Goal: Transaction & Acquisition: Purchase product/service

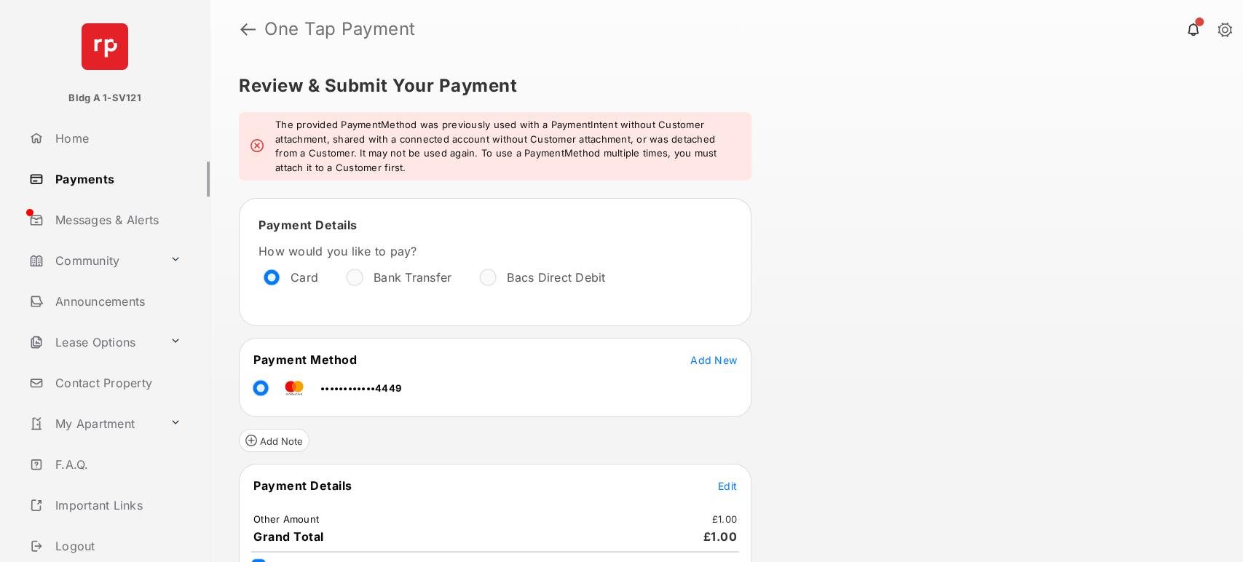
scroll to position [82, 0]
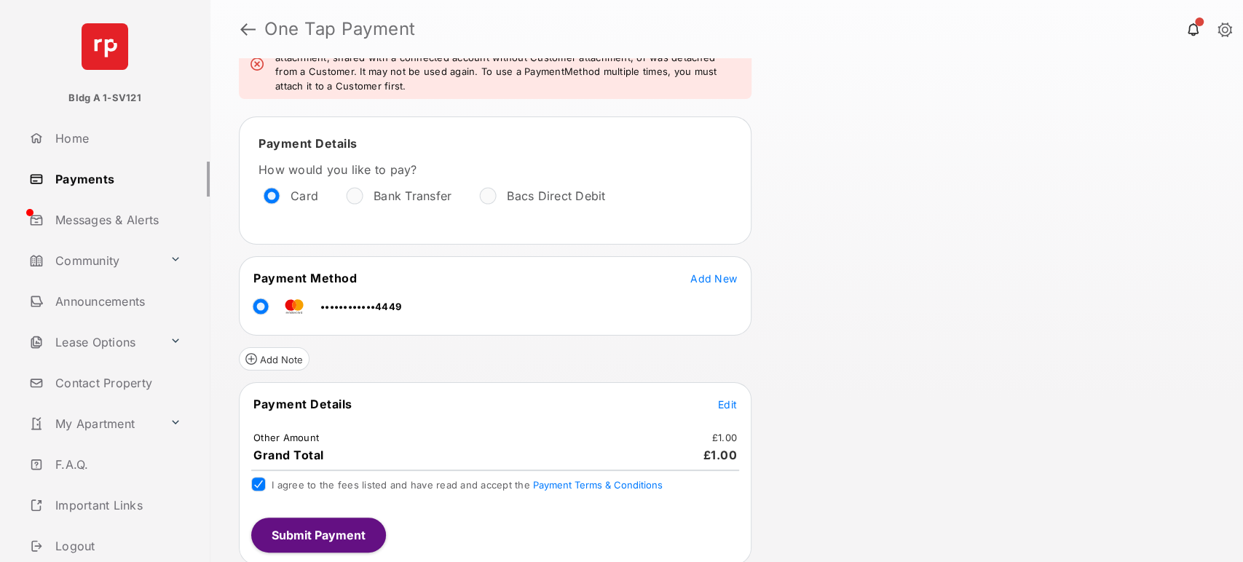
click at [320, 521] on button "Submit Payment" at bounding box center [318, 535] width 135 height 35
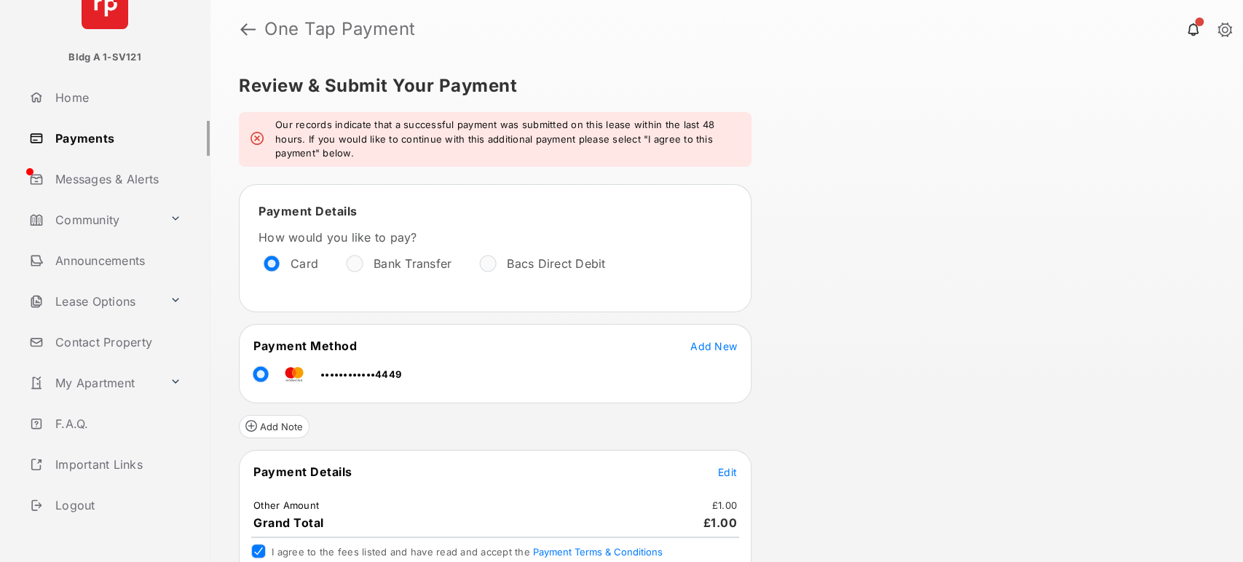
scroll to position [58, 0]
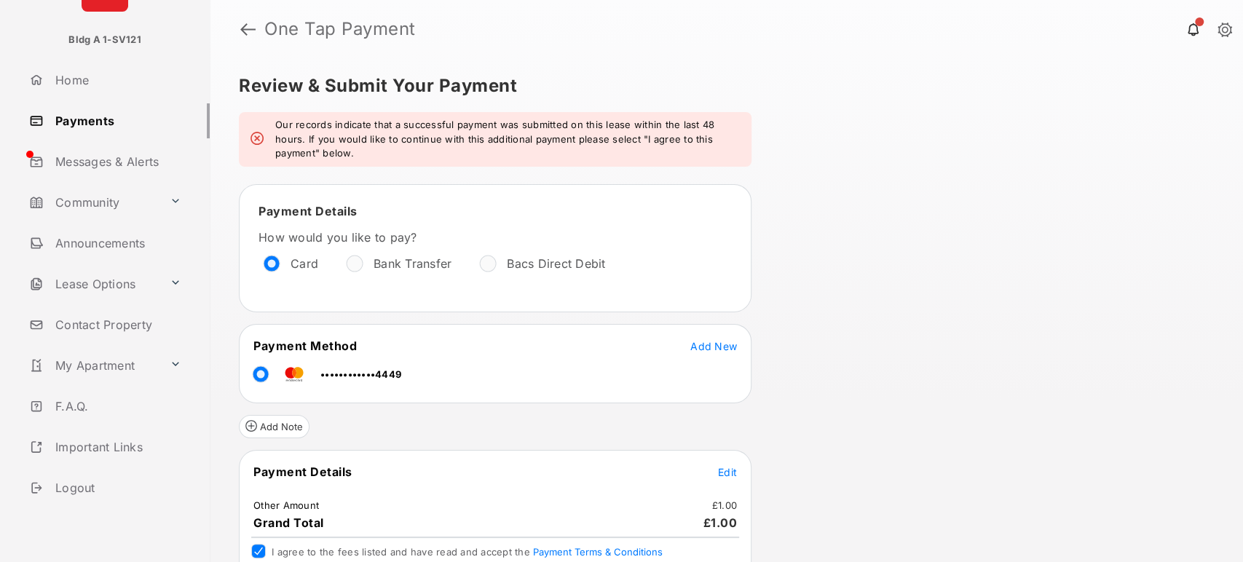
click at [72, 486] on link "Logout" at bounding box center [116, 487] width 186 height 35
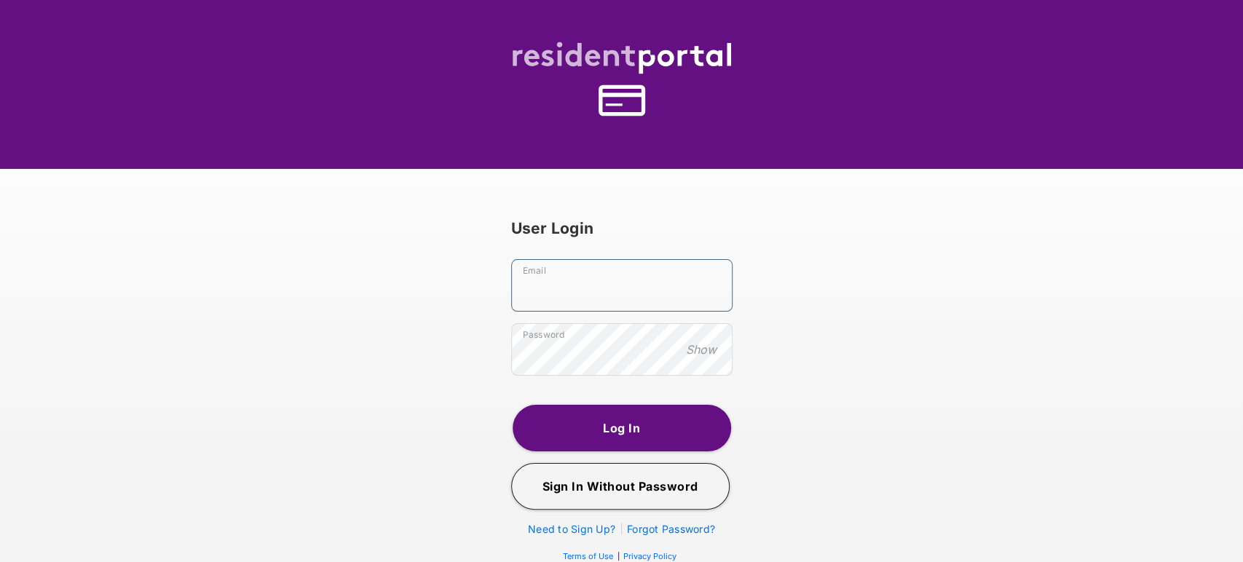
click at [537, 298] on input "Email" at bounding box center [621, 285] width 221 height 52
click at [573, 288] on input "**********" at bounding box center [621, 285] width 221 height 52
type input "**********"
click at [623, 429] on button "Log In" at bounding box center [622, 428] width 218 height 47
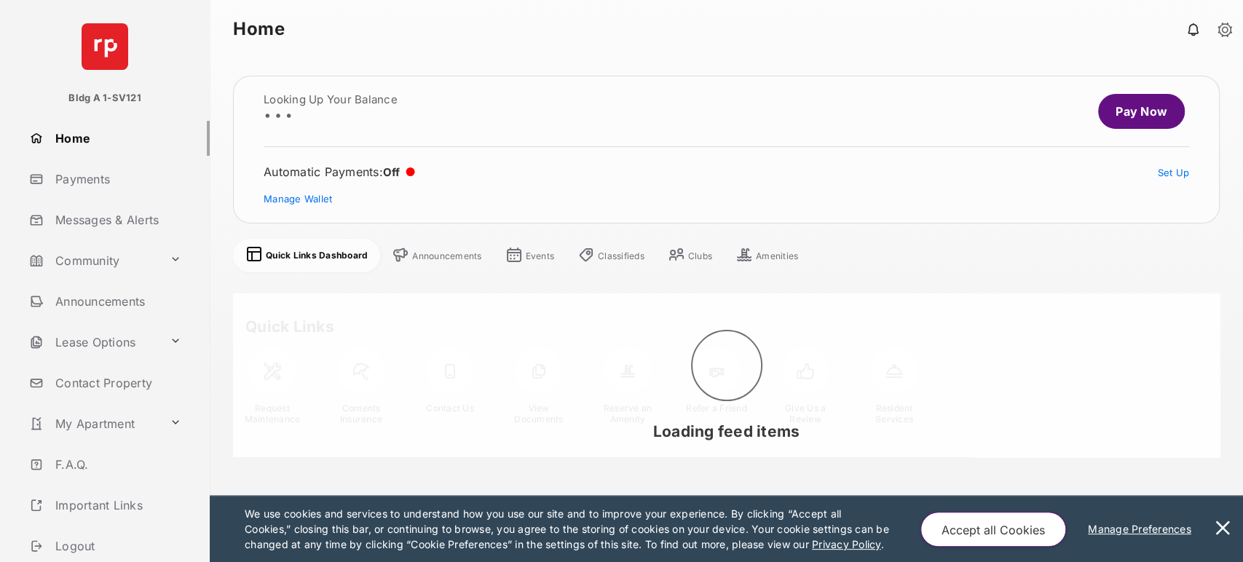
click at [103, 181] on link "Payments" at bounding box center [116, 179] width 186 height 35
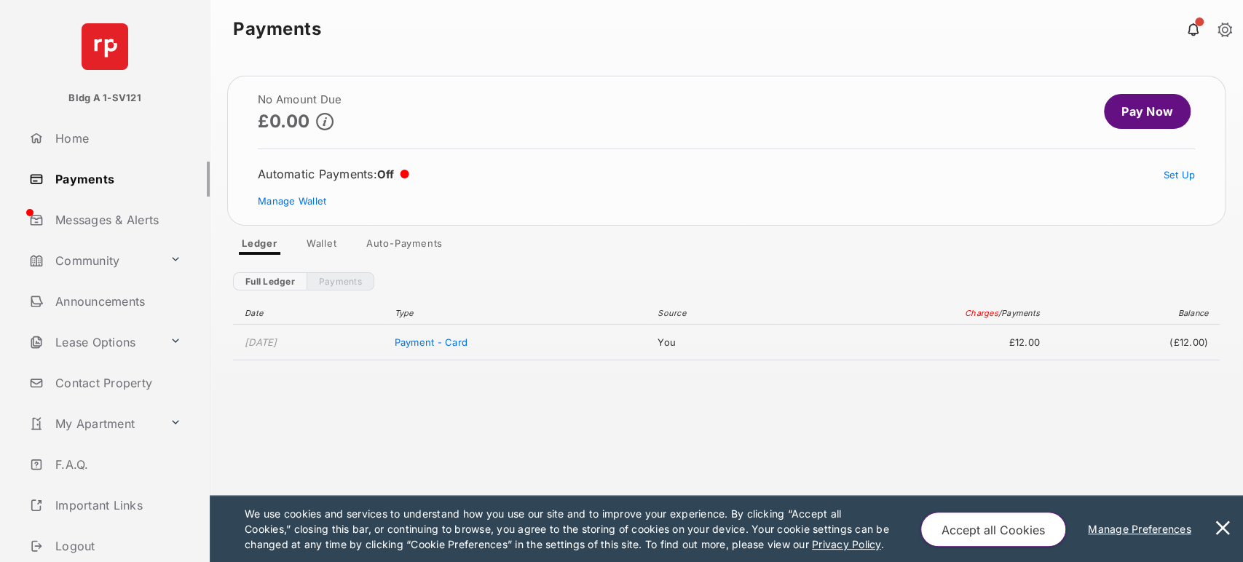
click at [319, 242] on link "Wallet" at bounding box center [322, 245] width 54 height 17
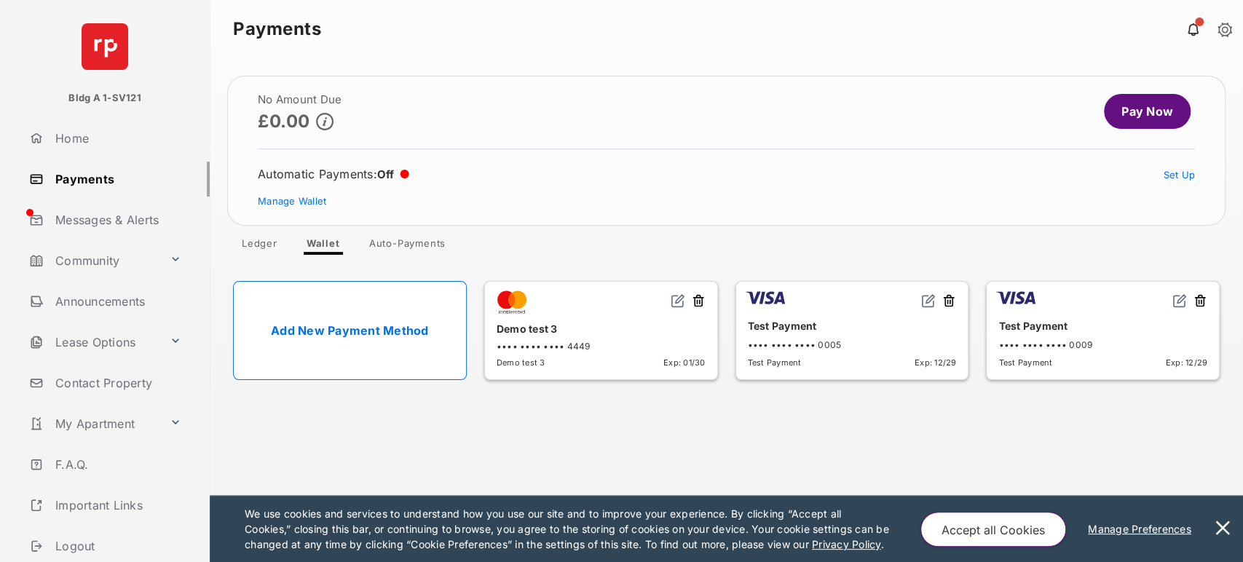
click at [385, 336] on link "Add New Payment Method" at bounding box center [350, 330] width 234 height 99
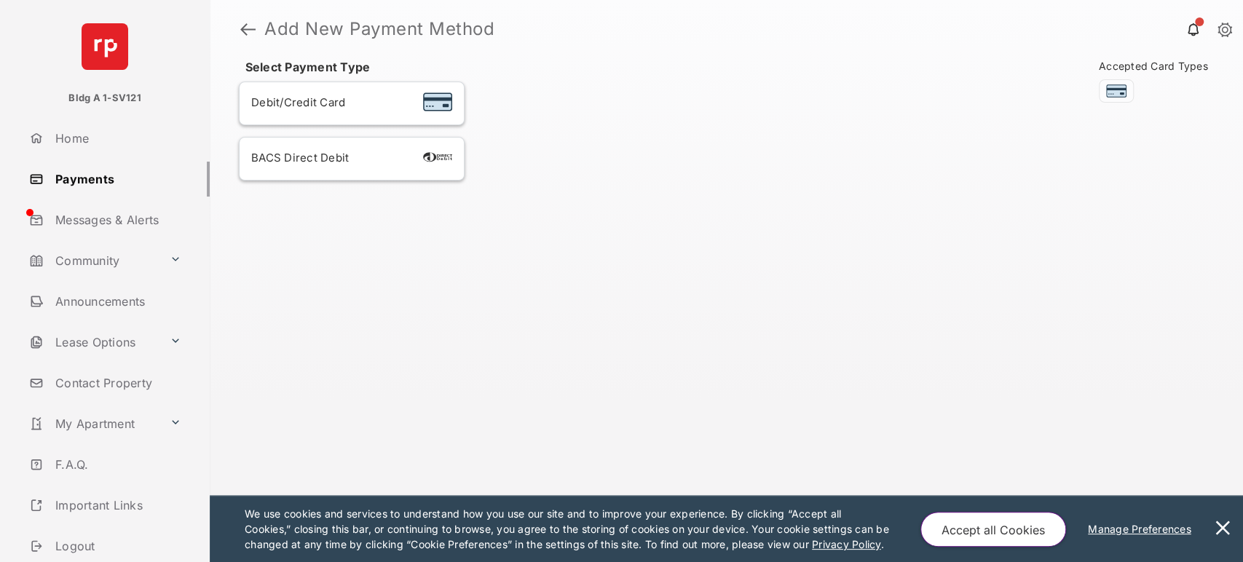
click at [376, 107] on div "Debit/Credit Card" at bounding box center [351, 103] width 201 height 19
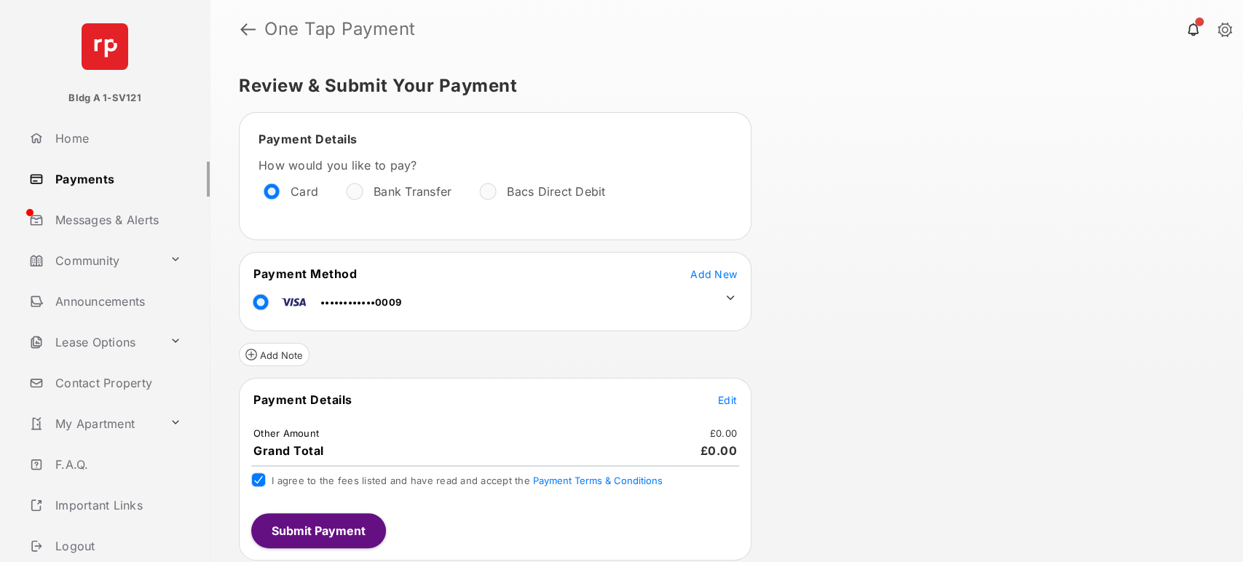
click at [313, 532] on button "Submit Payment" at bounding box center [318, 530] width 135 height 35
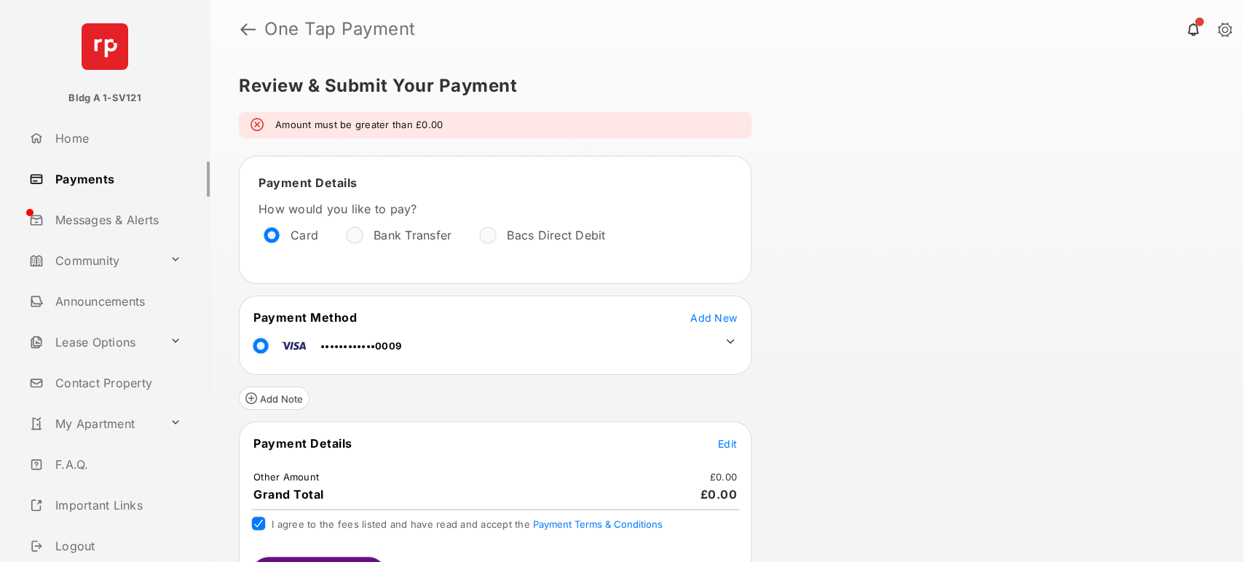
click at [731, 449] on td "Edit" at bounding box center [727, 443] width 20 height 16
click at [730, 440] on span "Edit" at bounding box center [727, 444] width 19 height 12
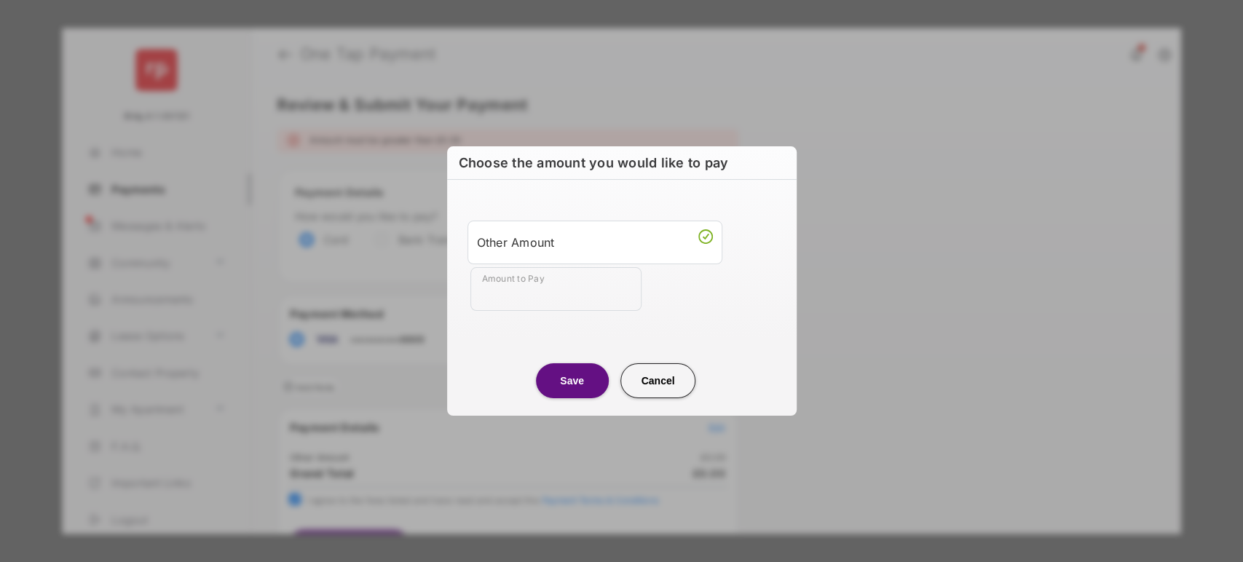
click at [543, 286] on input "Amount to Pay" at bounding box center [555, 289] width 171 height 44
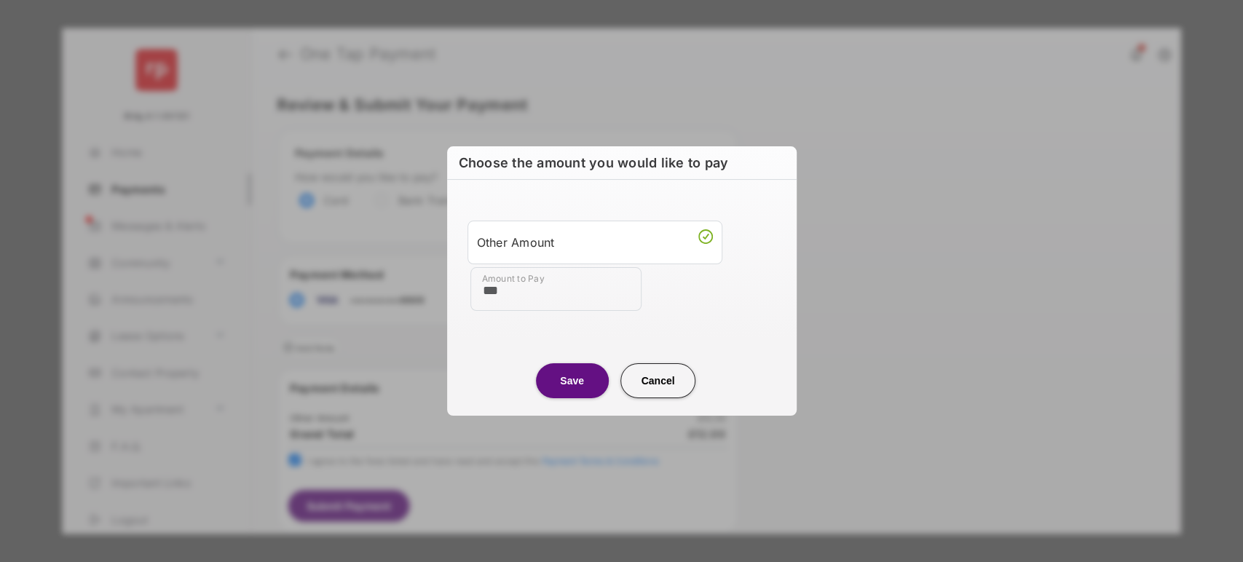
click at [515, 293] on input "***" at bounding box center [555, 289] width 171 height 44
drag, startPoint x: 530, startPoint y: 299, endPoint x: 431, endPoint y: 305, distance: 99.2
click at [431, 305] on div "Choose the amount you would like to pay Other Amount Amount to Pay **** Save Ca…" at bounding box center [621, 281] width 1243 height 562
type input "***"
click at [575, 392] on button "Save" at bounding box center [572, 380] width 73 height 35
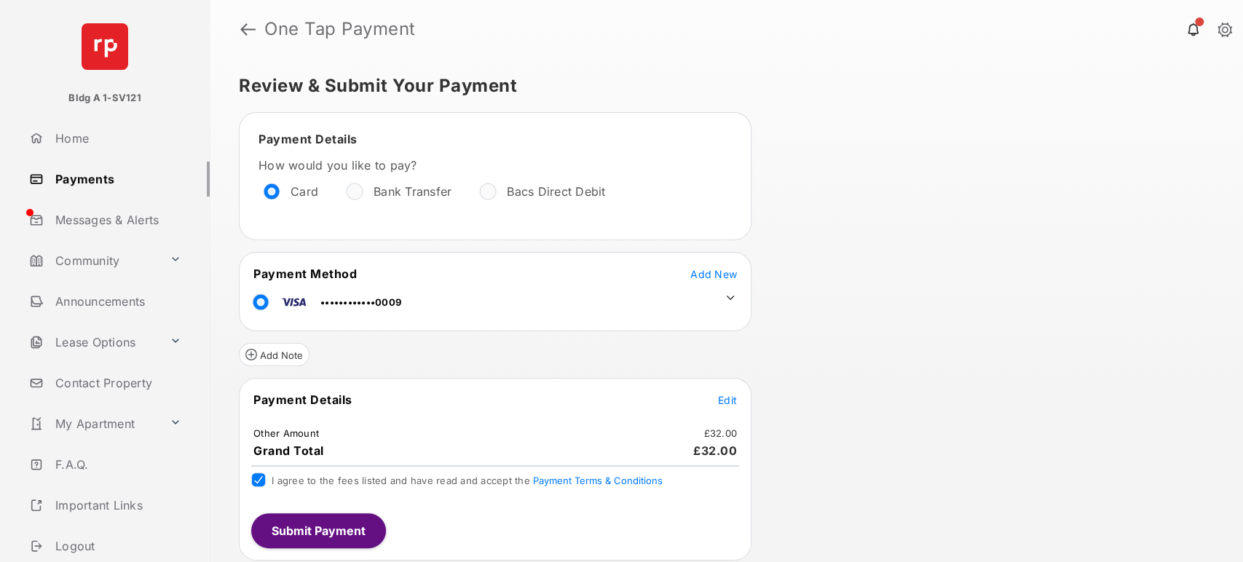
click at [332, 528] on button "Submit Payment" at bounding box center [318, 530] width 135 height 35
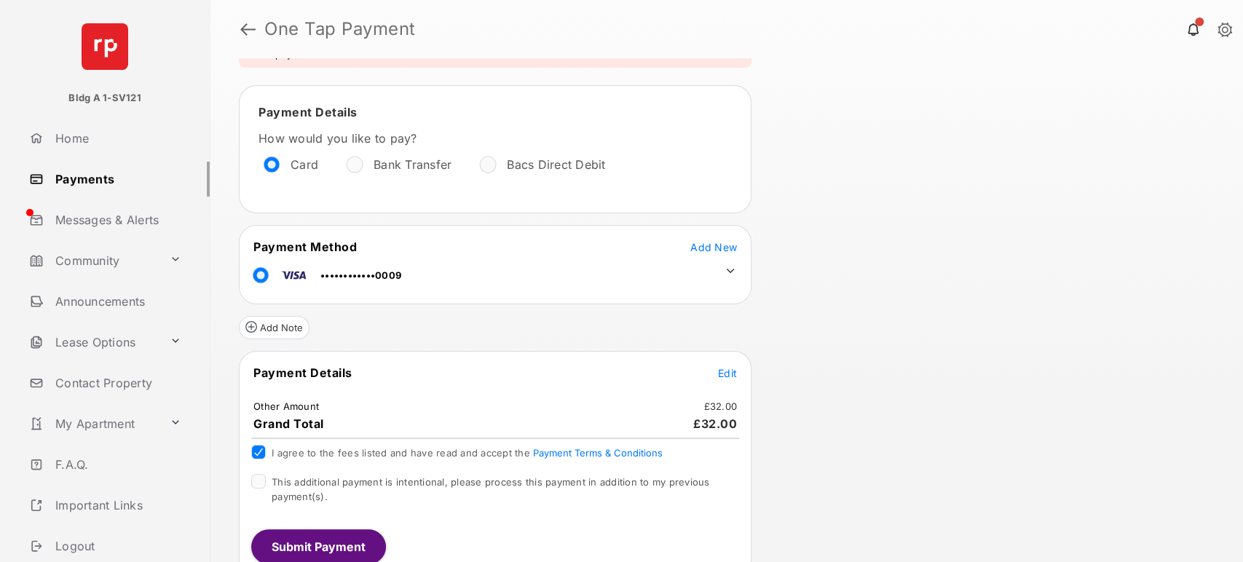
scroll to position [109, 0]
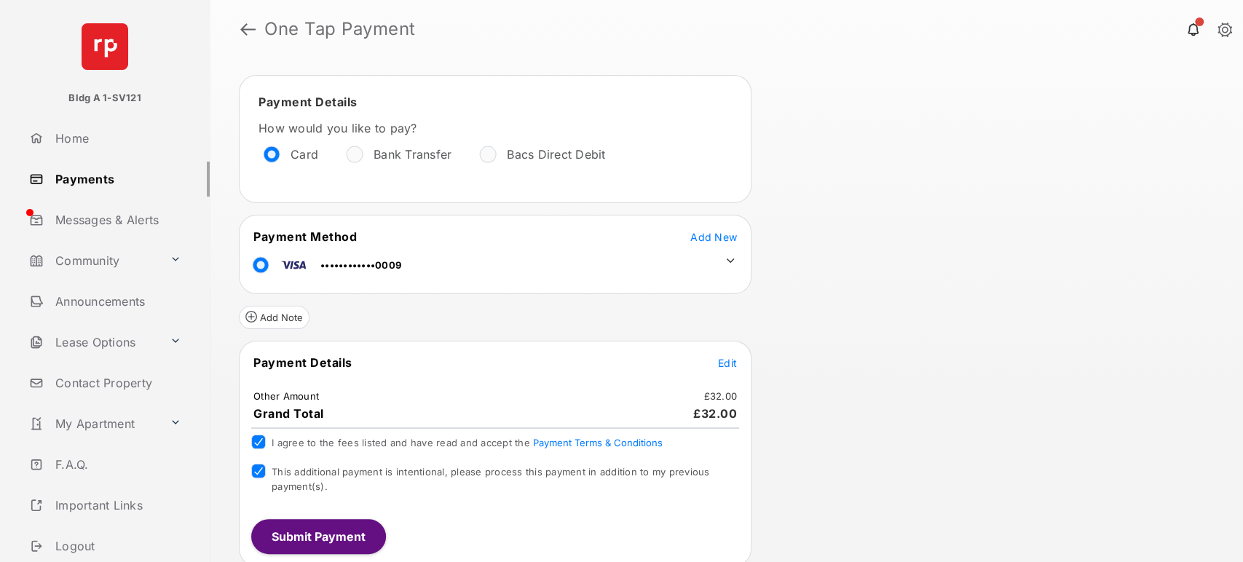
click at [302, 529] on button "Submit Payment" at bounding box center [318, 536] width 135 height 35
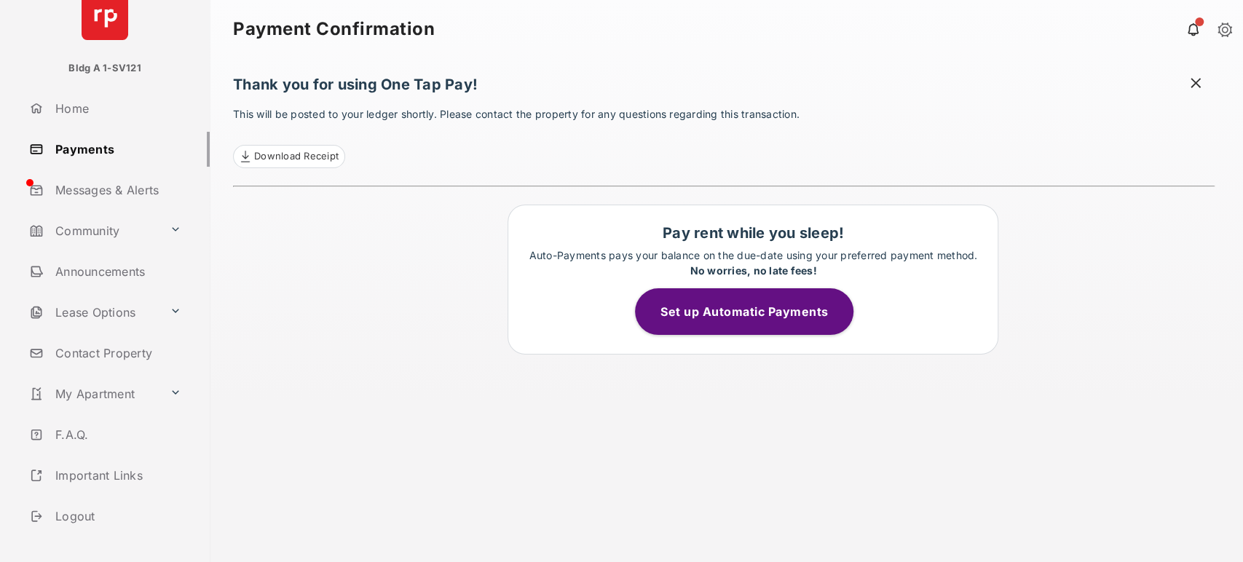
scroll to position [58, 0]
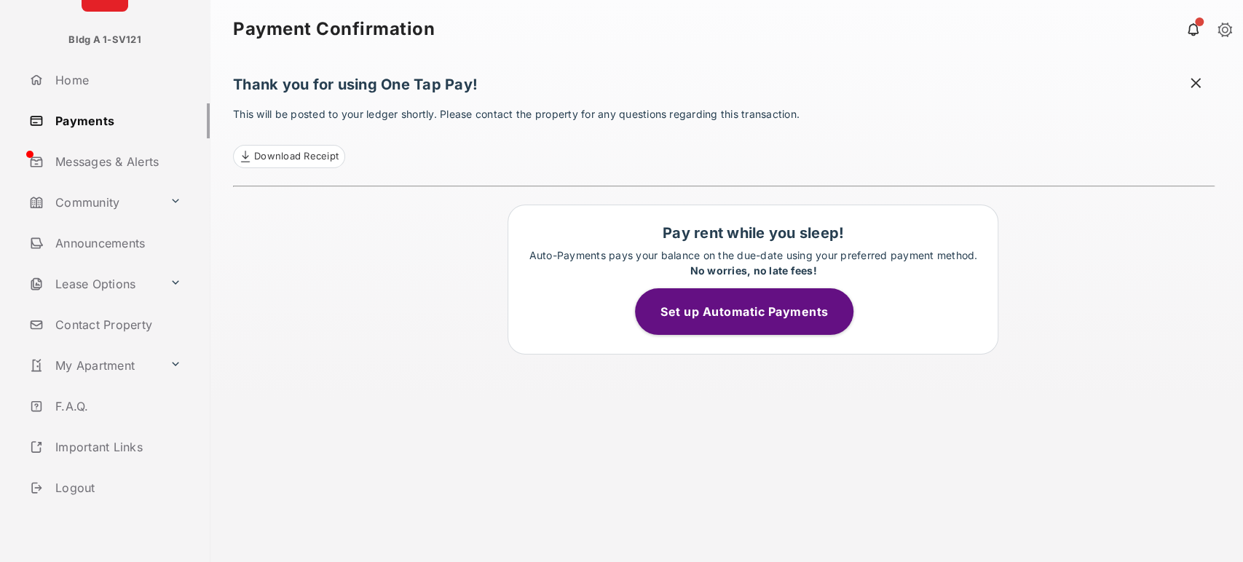
click at [76, 490] on link "Logout" at bounding box center [116, 487] width 186 height 35
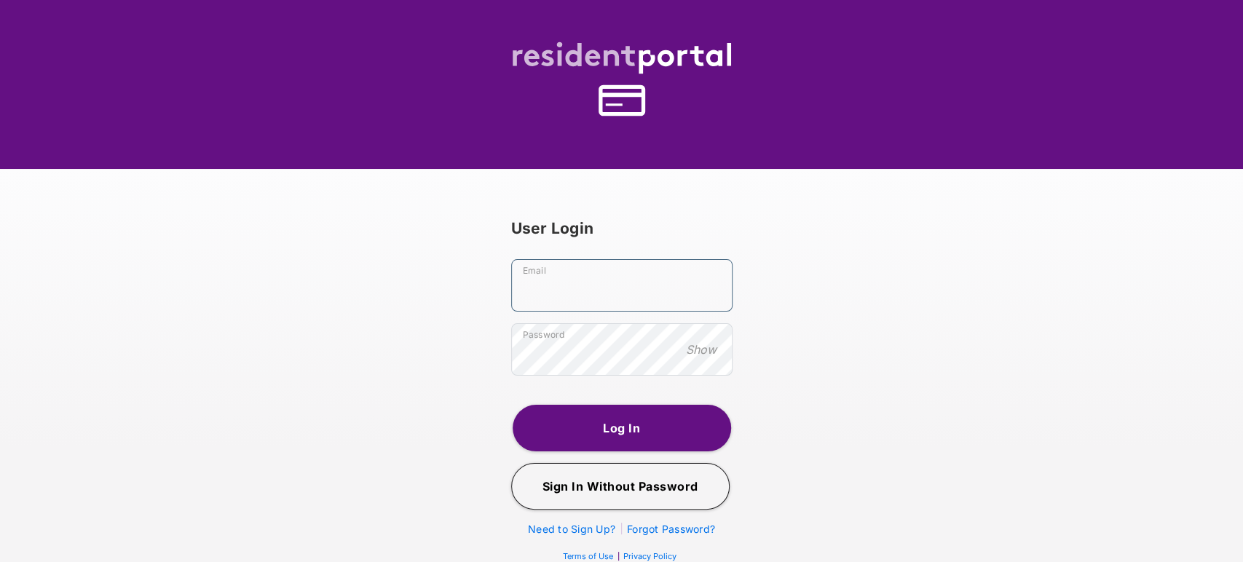
click at [569, 294] on input "Email" at bounding box center [621, 285] width 221 height 52
type input "**********"
click at [617, 414] on button "Log In" at bounding box center [622, 428] width 218 height 47
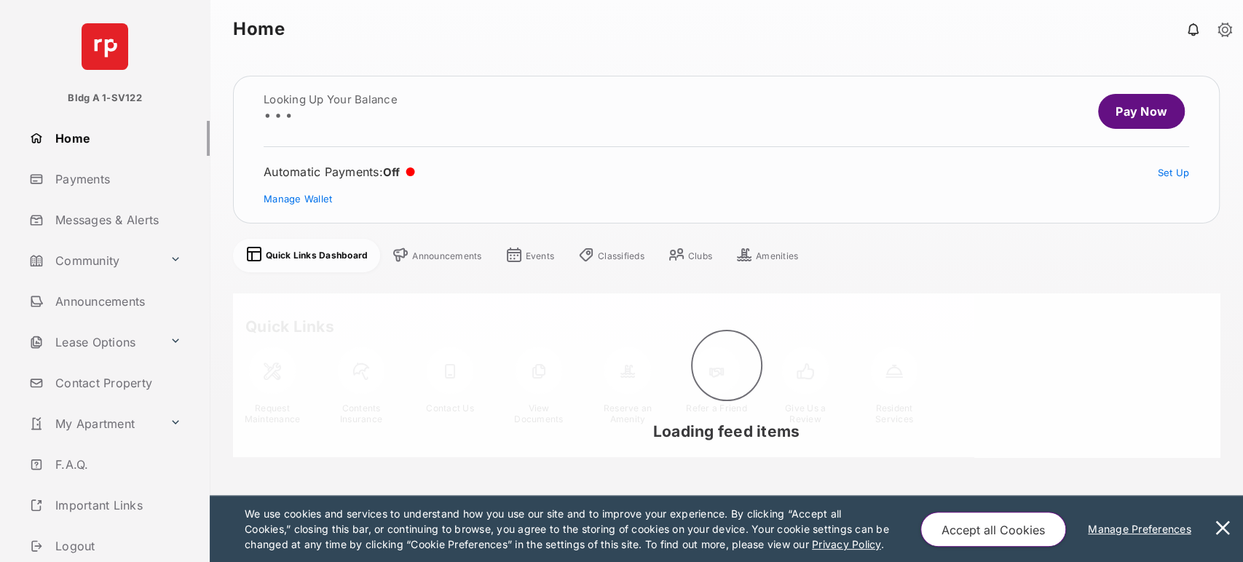
click at [89, 181] on link "Payments" at bounding box center [116, 179] width 186 height 35
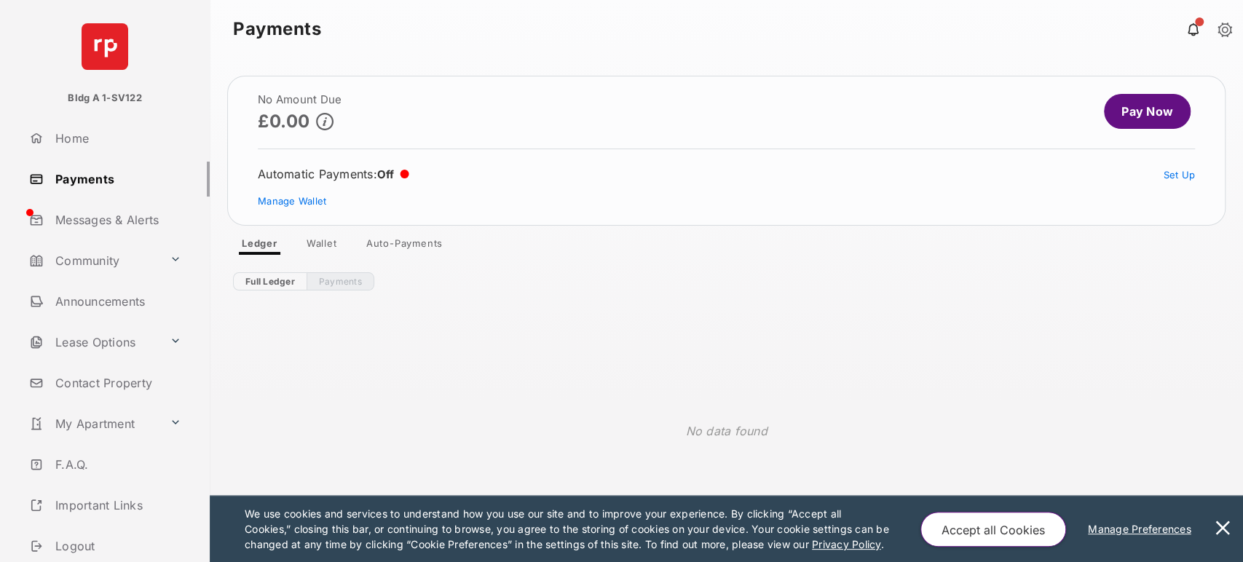
click at [325, 244] on link "Wallet" at bounding box center [322, 245] width 54 height 17
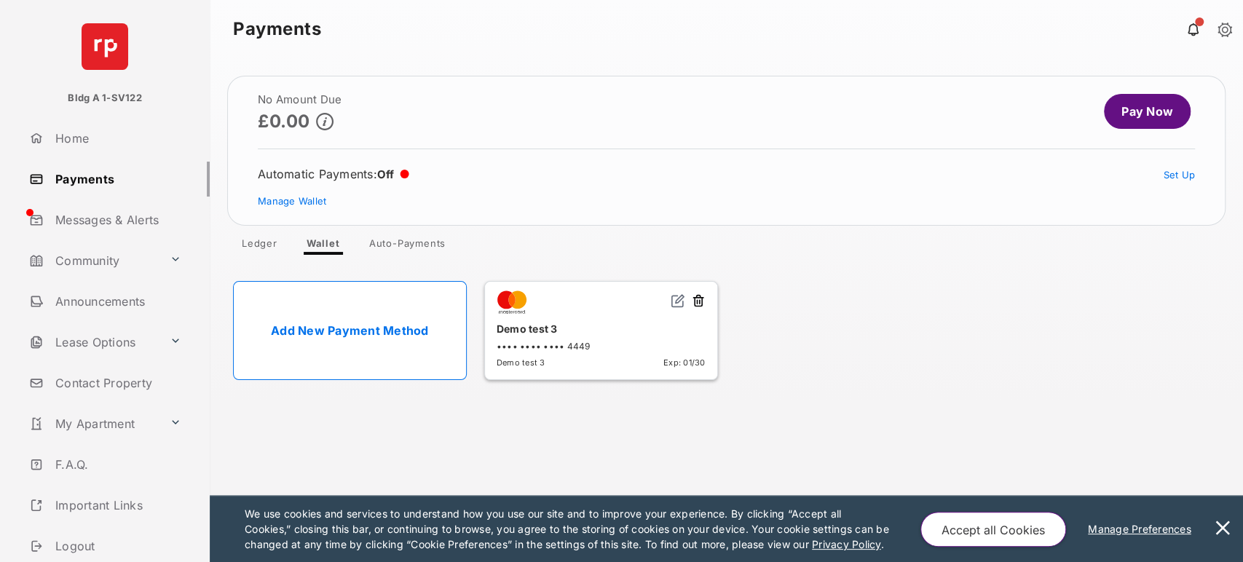
click at [1220, 521] on button at bounding box center [1222, 529] width 29 height 66
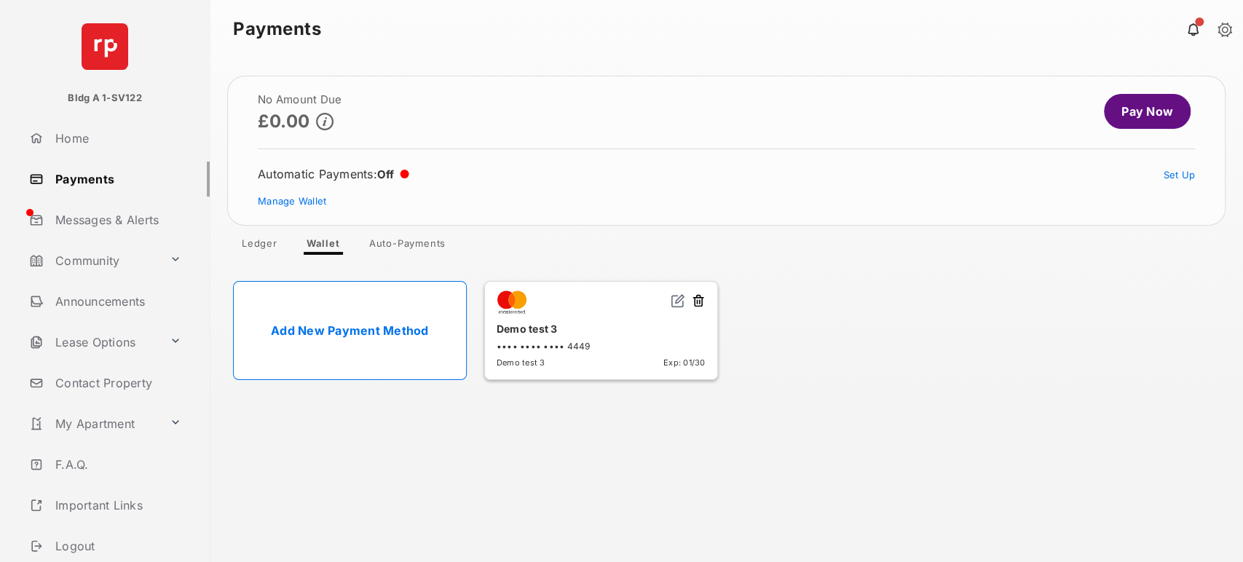
click at [269, 242] on link "Ledger" at bounding box center [259, 245] width 59 height 17
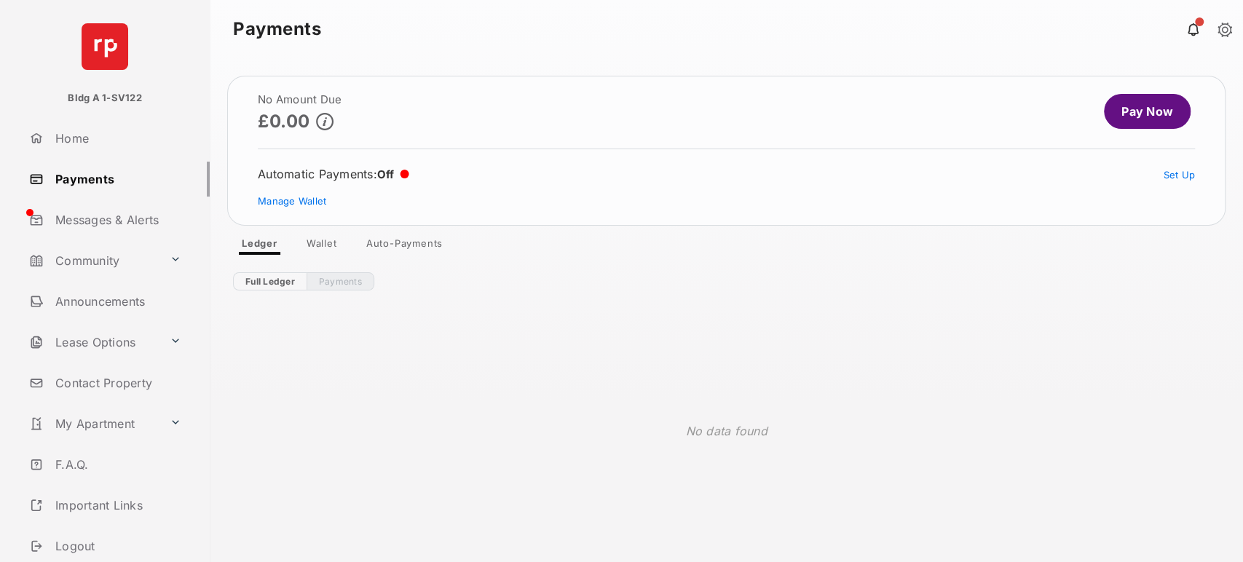
click at [1125, 122] on link "Pay Now" at bounding box center [1147, 111] width 87 height 35
